Goal: Navigation & Orientation: Find specific page/section

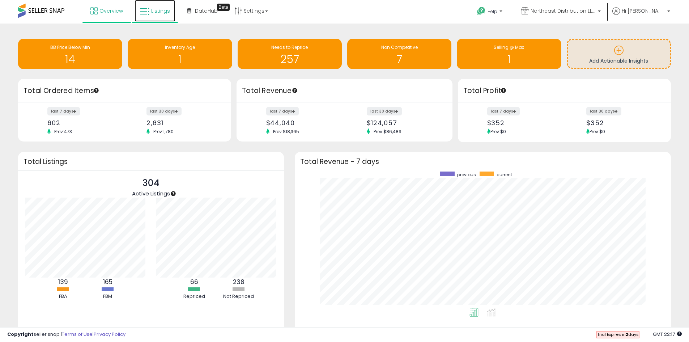
click at [150, 16] on link "Listings" at bounding box center [154, 11] width 41 height 22
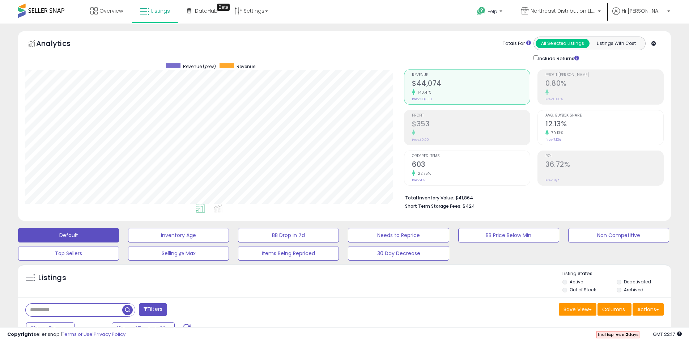
scroll to position [148, 378]
drag, startPoint x: 0, startPoint y: 102, endPoint x: 25, endPoint y: 116, distance: 28.3
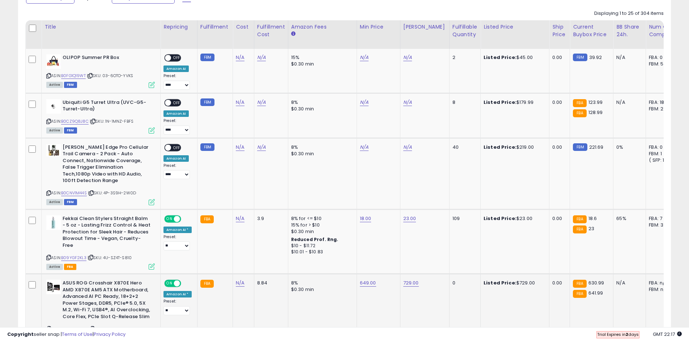
scroll to position [289, 0]
